Goal: Task Accomplishment & Management: Manage account settings

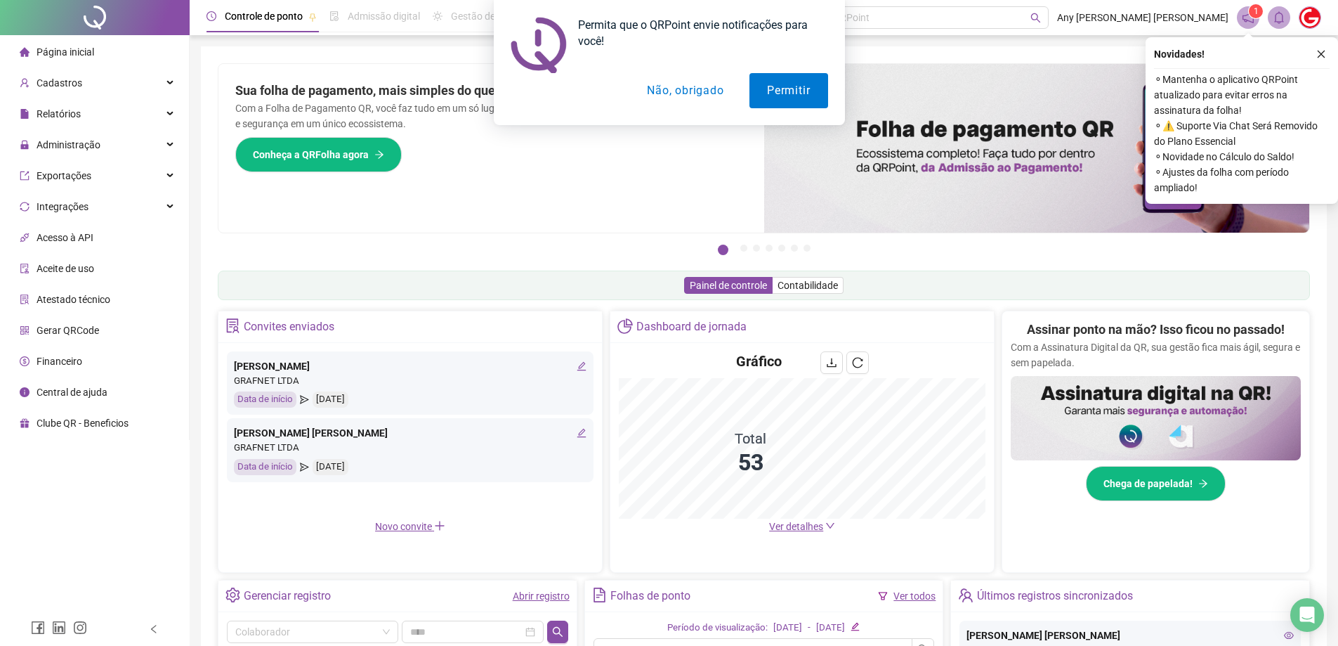
click at [1303, 19] on div "Permita que o QRPoint envie notificações para você! Permitir Não, obrigado" at bounding box center [669, 62] width 1338 height 125
click at [1301, 22] on div "Permita que o QRPoint envie notificações para você! Permitir Não, obrigado" at bounding box center [669, 62] width 1338 height 125
click at [710, 96] on button "Não, obrigado" at bounding box center [685, 90] width 112 height 35
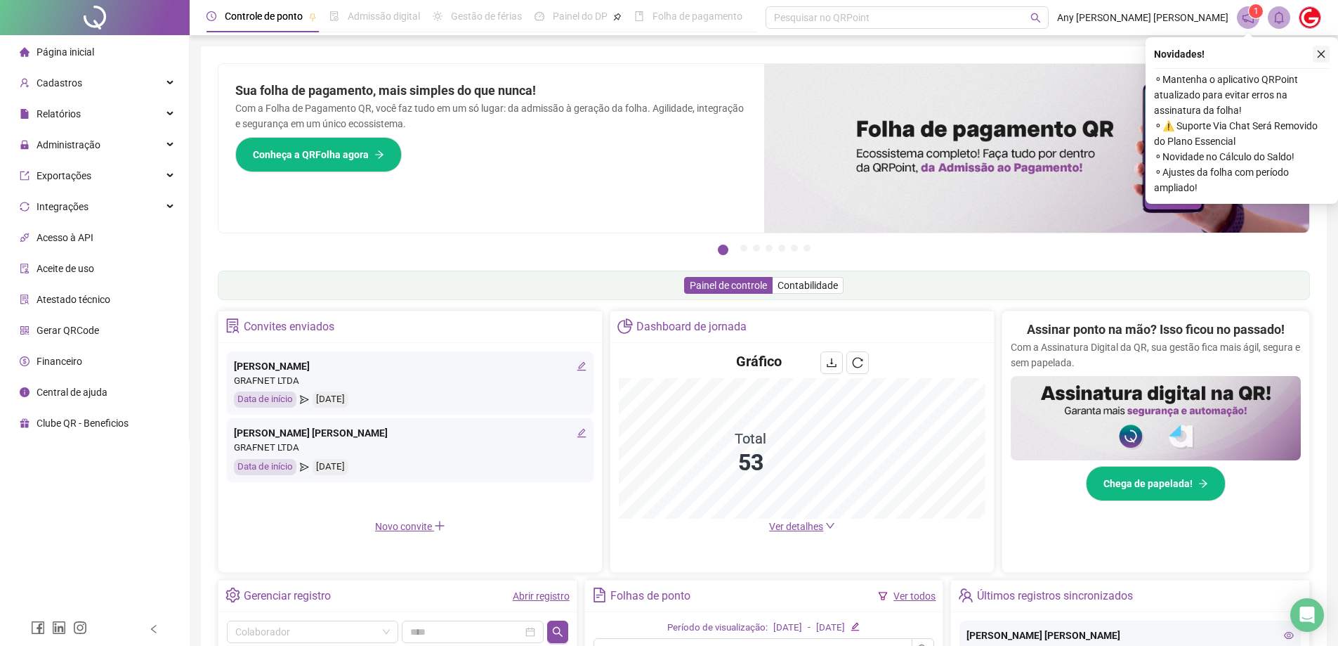
click at [1317, 55] on icon "close" at bounding box center [1322, 54] width 10 height 10
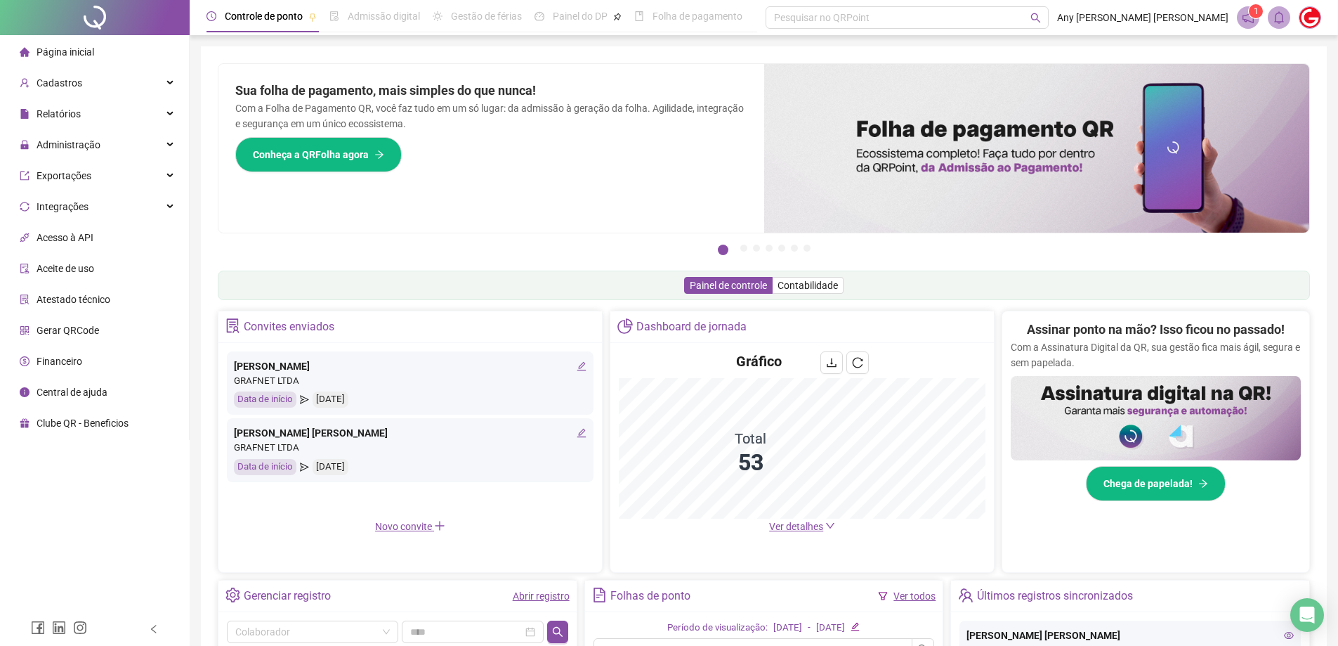
click at [1282, 6] on span at bounding box center [1279, 17] width 22 height 22
drag, startPoint x: 1307, startPoint y: 11, endPoint x: 1295, endPoint y: 32, distance: 23.9
click at [1307, 12] on img at bounding box center [1310, 17] width 21 height 21
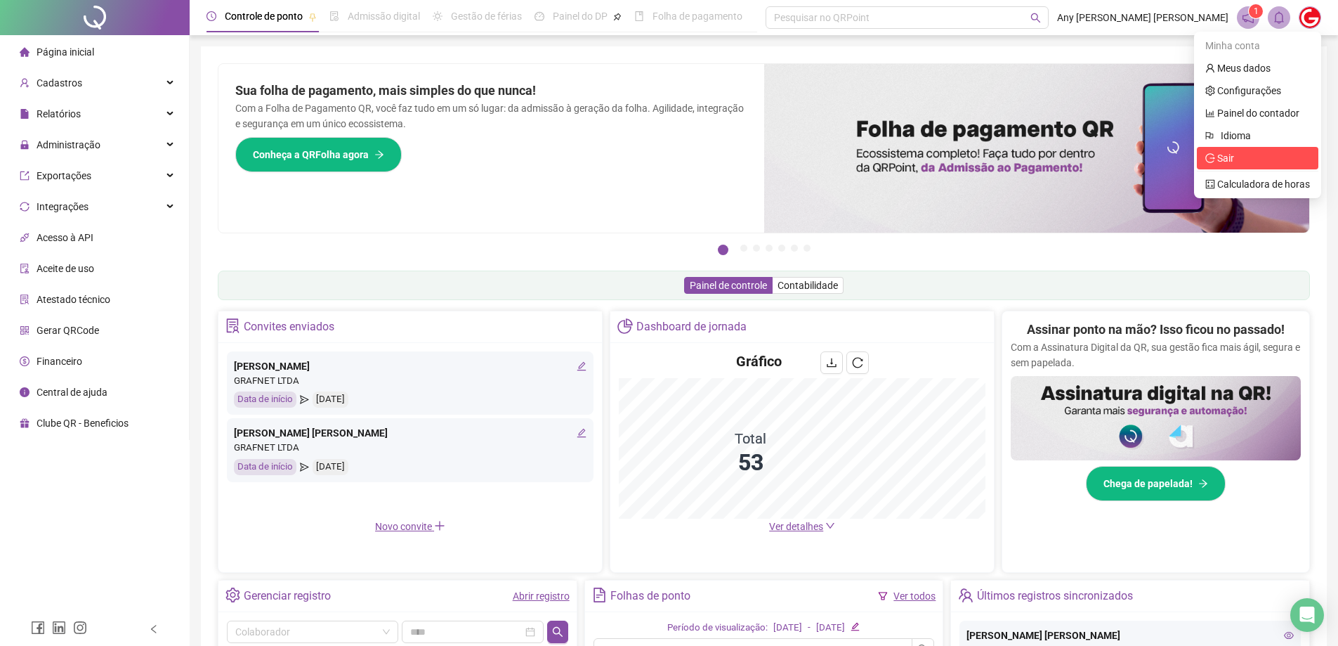
click at [1242, 150] on li "Sair" at bounding box center [1258, 158] width 122 height 22
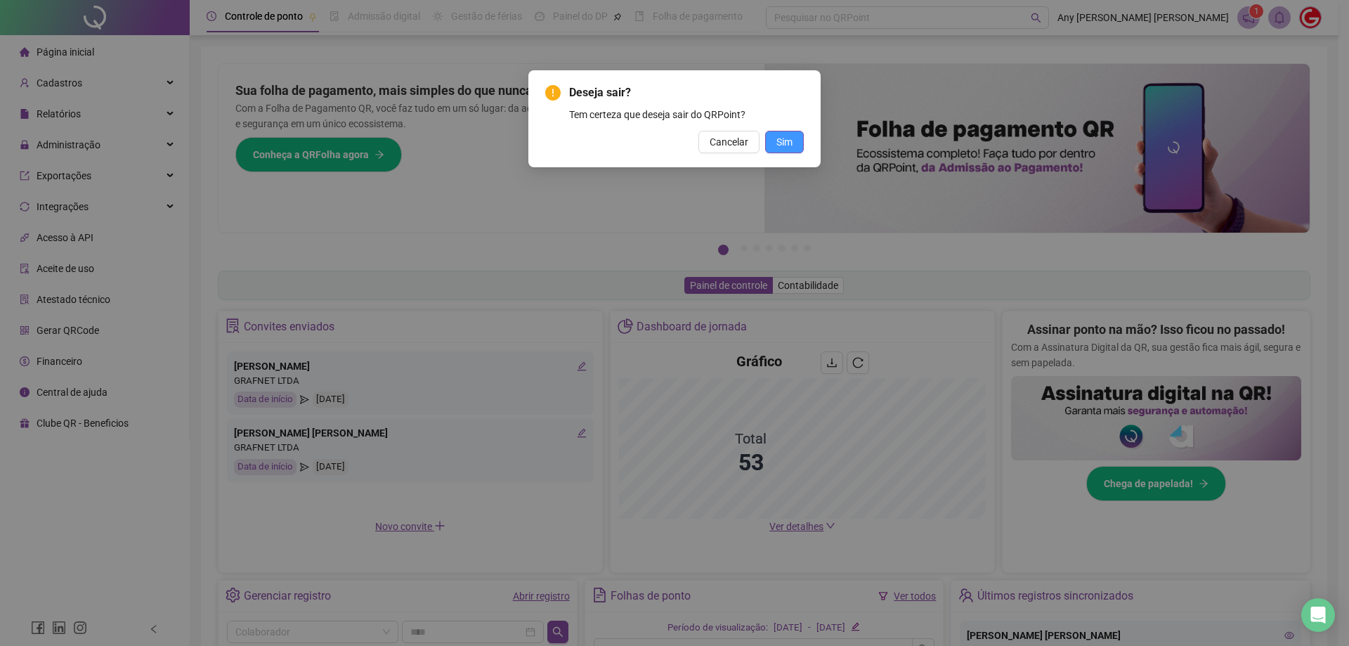
drag, startPoint x: 797, startPoint y: 143, endPoint x: 792, endPoint y: 149, distance: 8.5
click at [792, 147] on button "Sim" at bounding box center [784, 142] width 39 height 22
